Goal: Task Accomplishment & Management: Complete application form

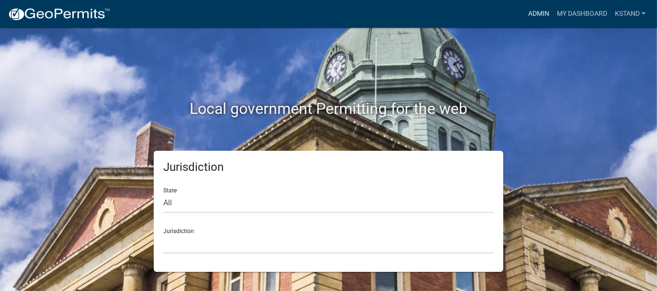
click at [530, 15] on link "Admin" at bounding box center [538, 14] width 29 height 18
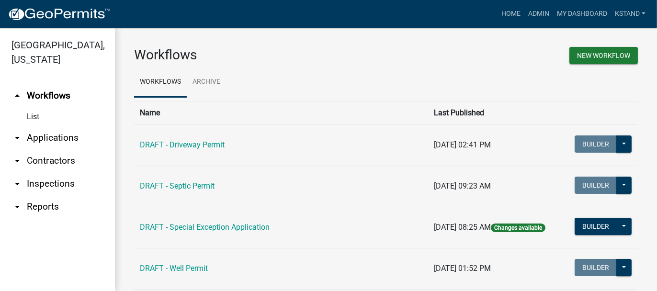
click at [39, 137] on link "arrow_drop_down Applications" at bounding box center [57, 137] width 115 height 23
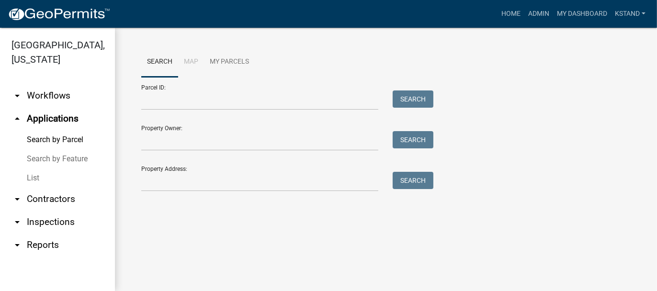
click at [33, 179] on link "List" at bounding box center [57, 177] width 115 height 19
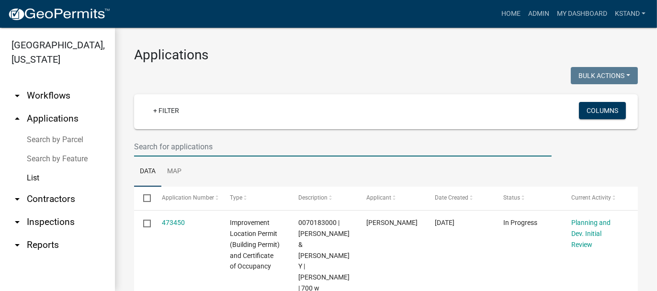
click at [151, 144] on input "text" at bounding box center [342, 147] width 417 height 20
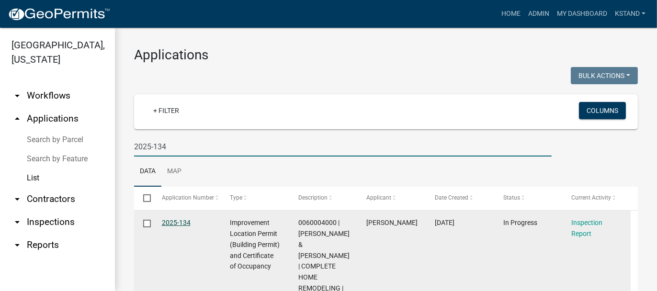
type input "2025-134"
click at [170, 222] on link "2025-134" at bounding box center [176, 223] width 29 height 8
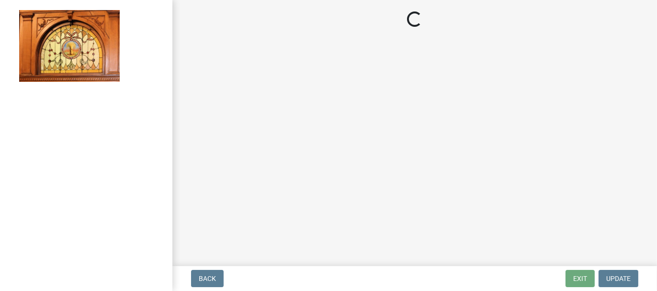
select select "62bb873c-c571-4454-ac8a-8c216551e2a3"
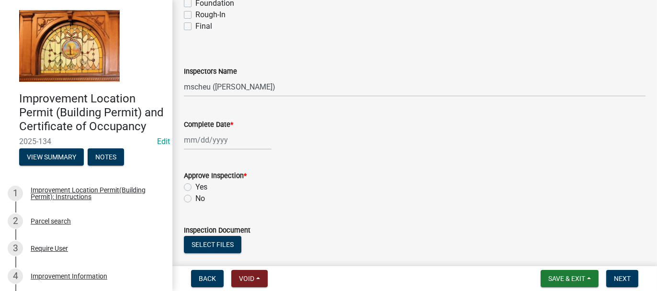
scroll to position [191, 0]
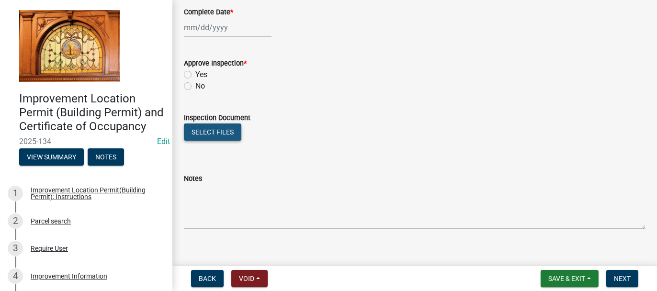
click at [194, 130] on button "Select files" at bounding box center [212, 131] width 57 height 17
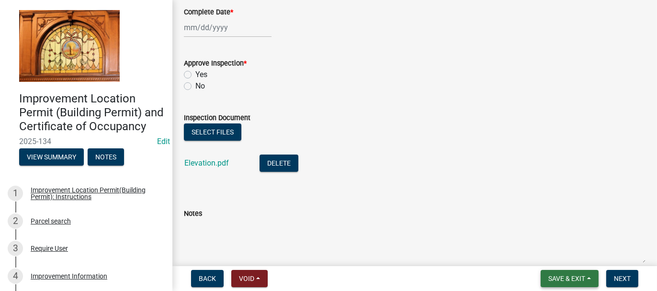
click at [559, 277] on span "Save & Exit" at bounding box center [566, 279] width 37 height 8
click at [551, 257] on button "Save & Exit" at bounding box center [560, 253] width 77 height 23
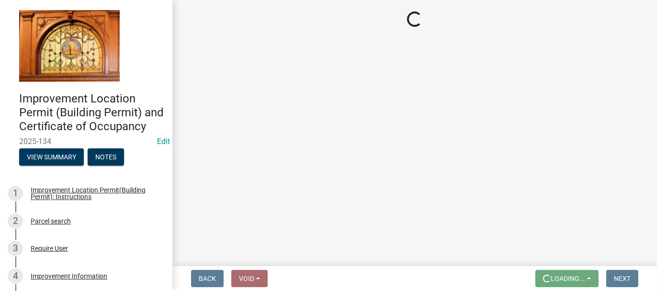
scroll to position [0, 0]
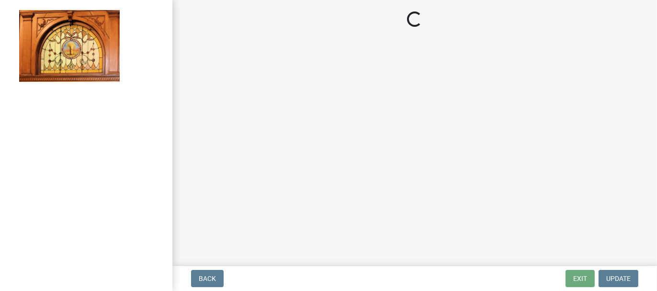
select select "62bb873c-c571-4454-ac8a-8c216551e2a3"
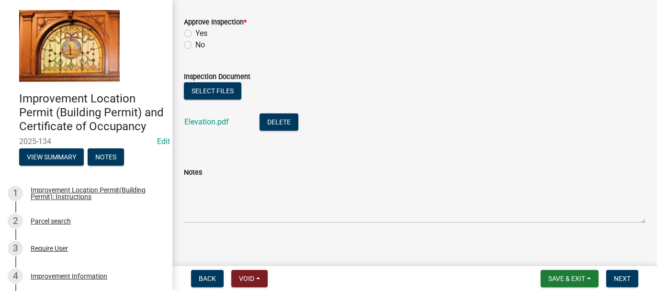
scroll to position [238, 0]
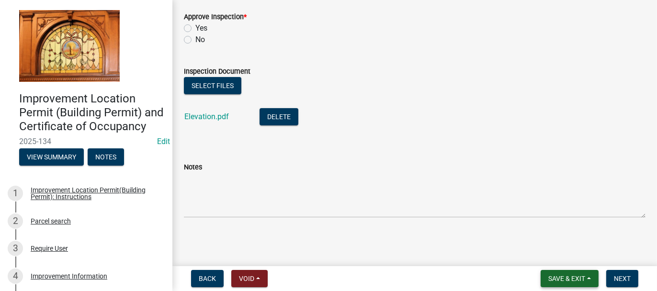
click at [557, 279] on span "Save & Exit" at bounding box center [566, 279] width 37 height 8
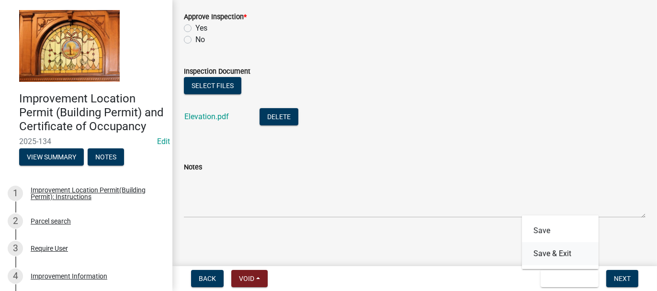
click at [550, 257] on button "Save & Exit" at bounding box center [560, 253] width 77 height 23
